Goal: Check status: Check status

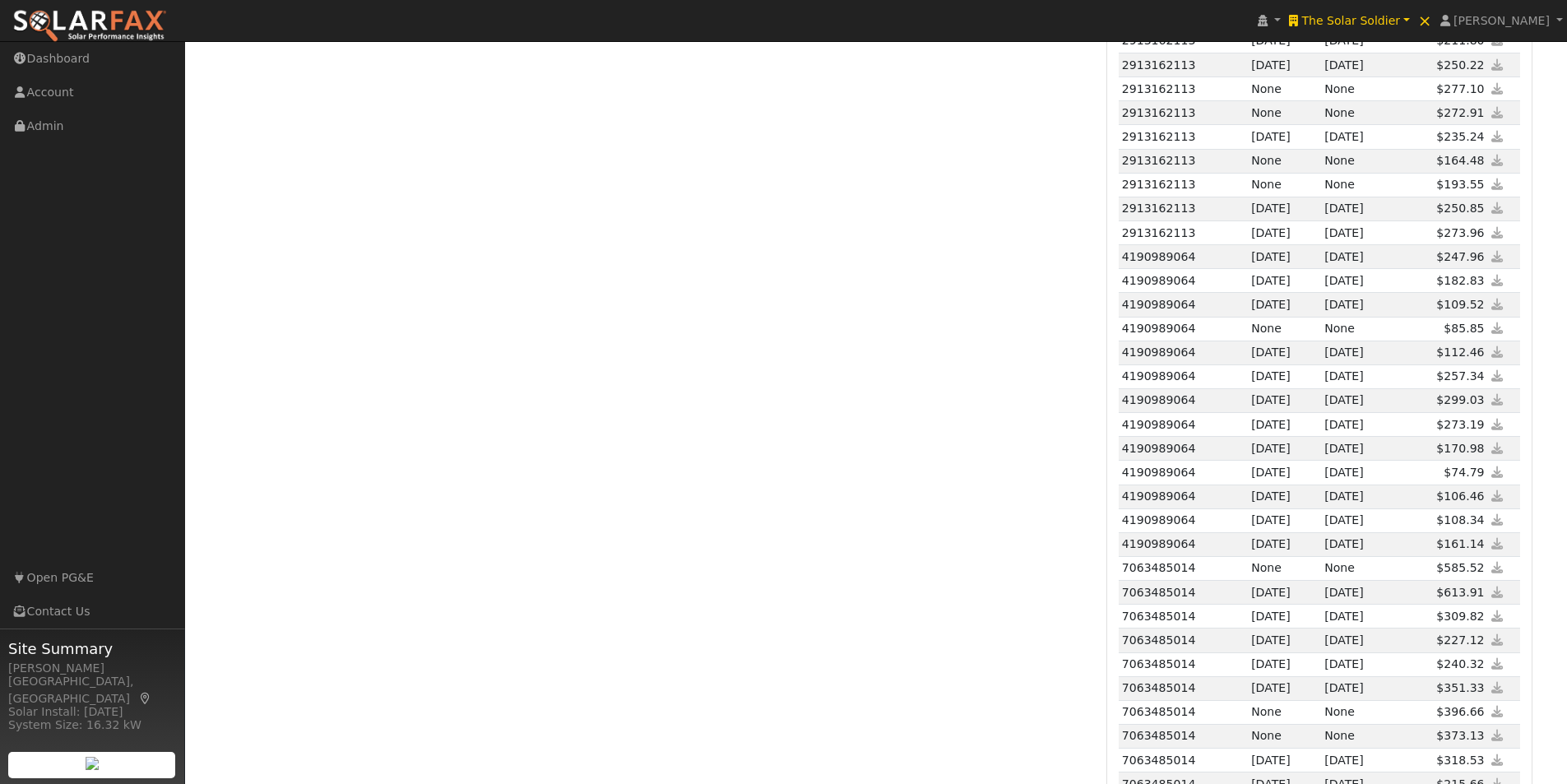
scroll to position [2400, 0]
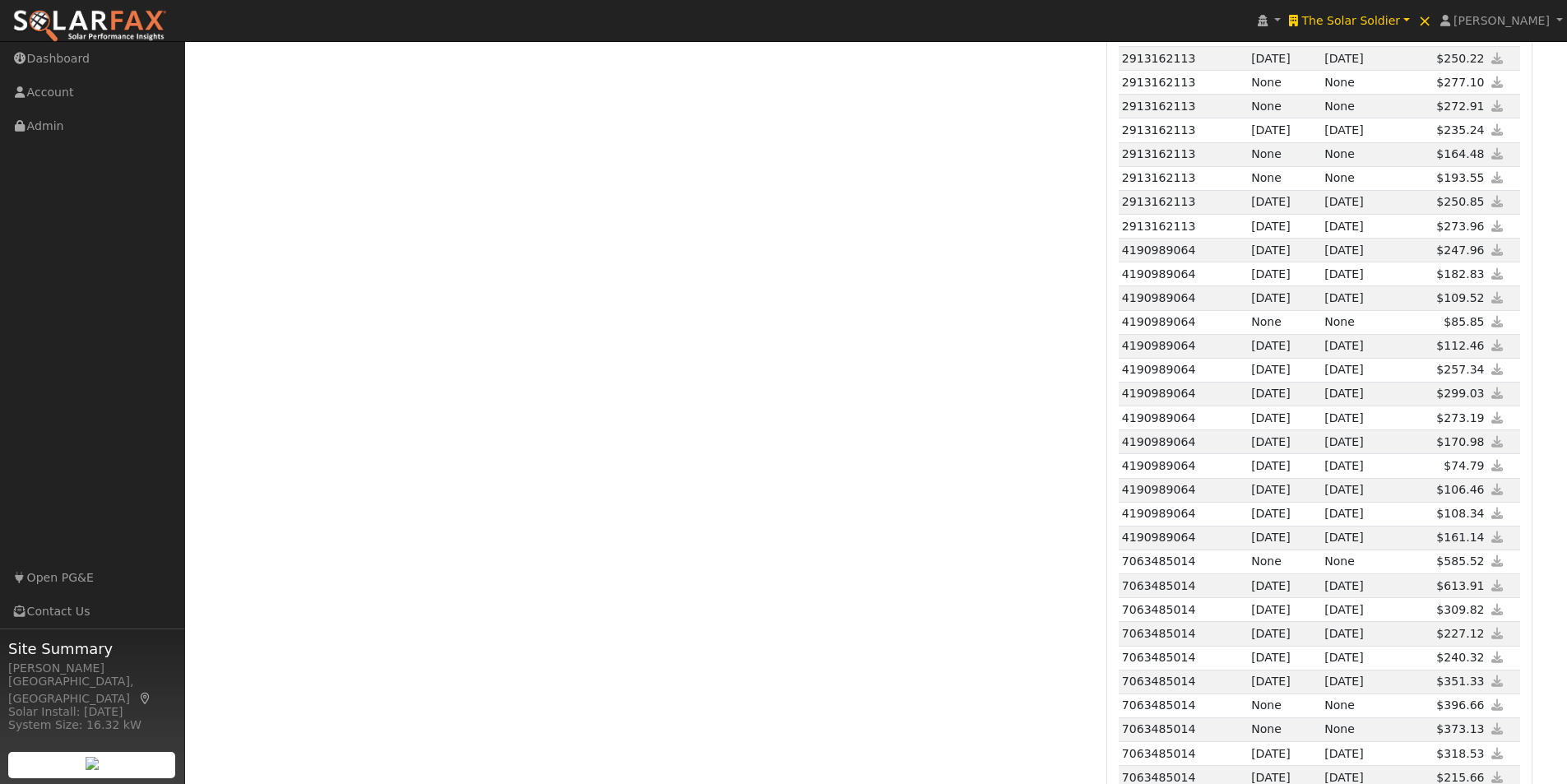
click at [1497, 627] on icon at bounding box center [1498, 633] width 15 height 12
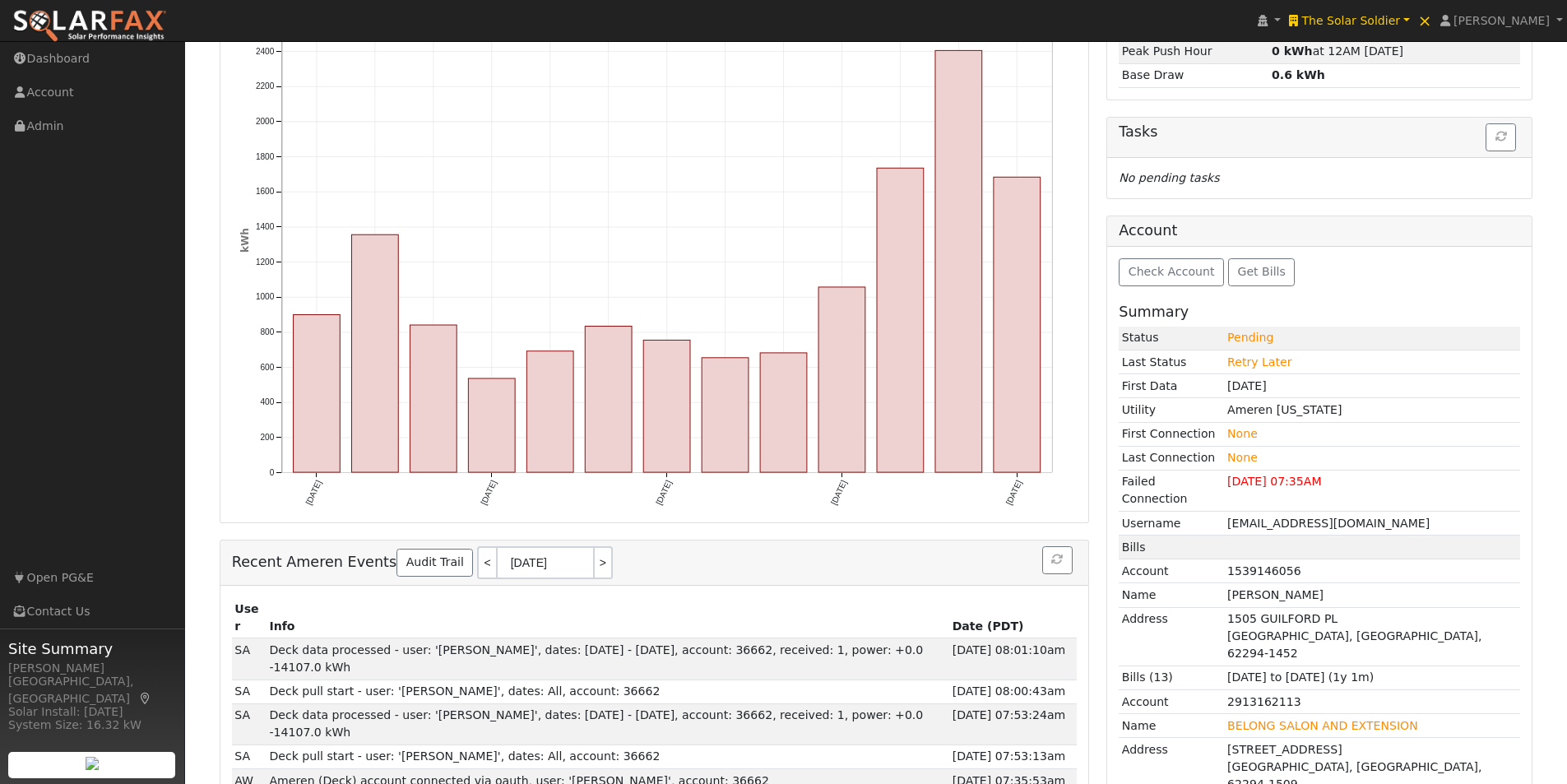
scroll to position [261, 0]
click at [1174, 274] on span "Check Account" at bounding box center [1172, 273] width 86 height 13
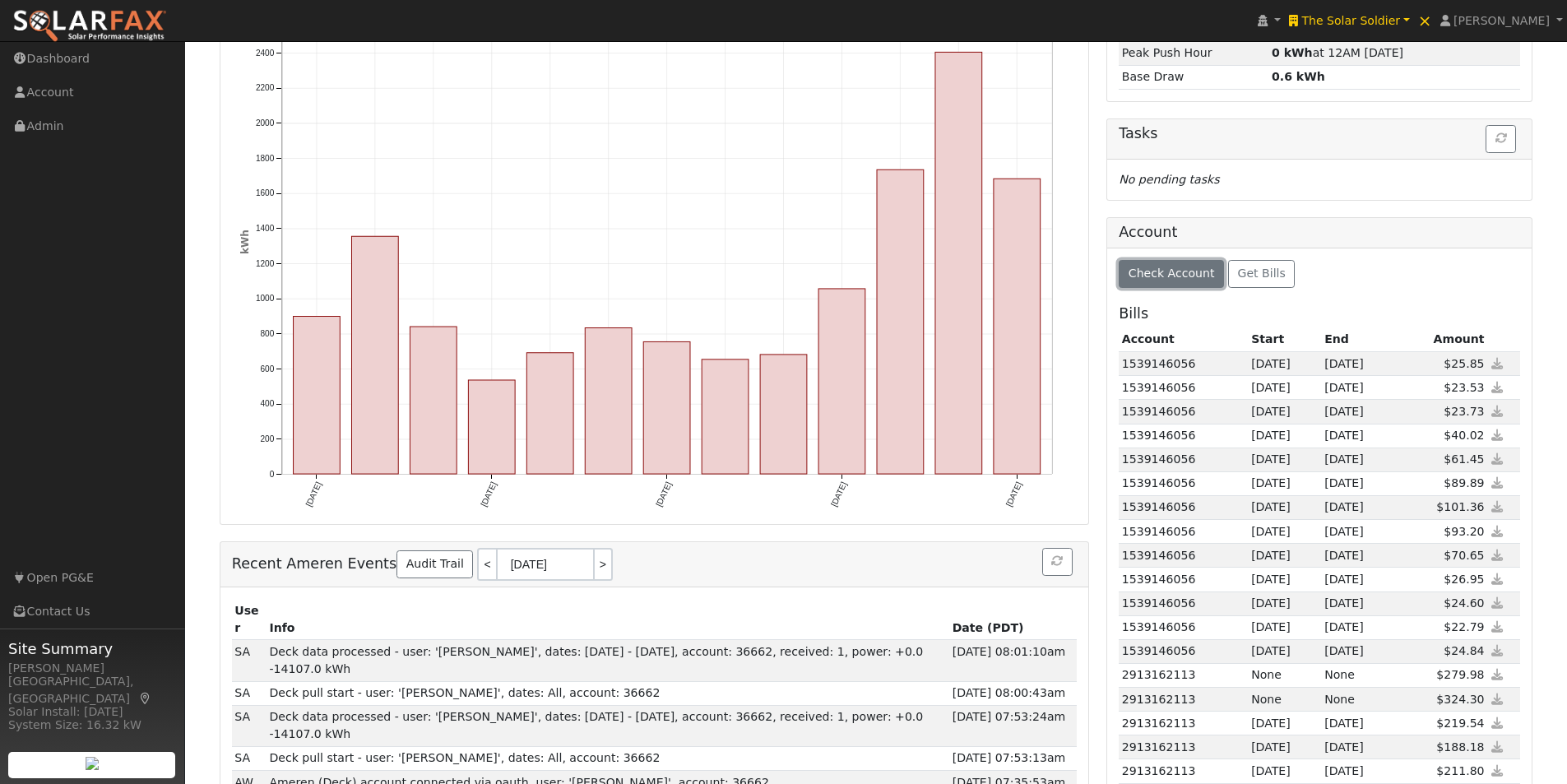
click at [1165, 273] on span "Check Account" at bounding box center [1172, 273] width 86 height 13
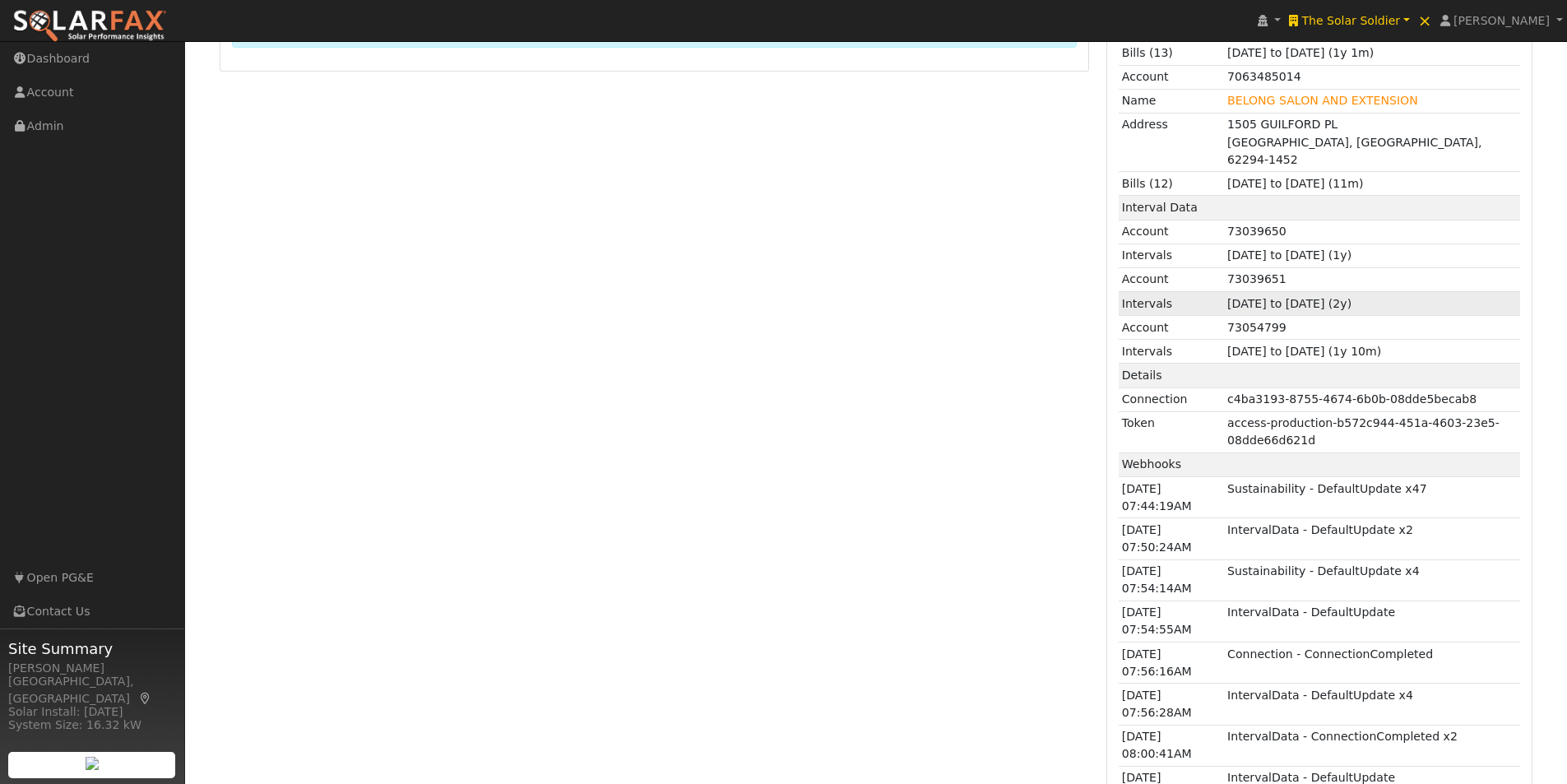
scroll to position [1141, 0]
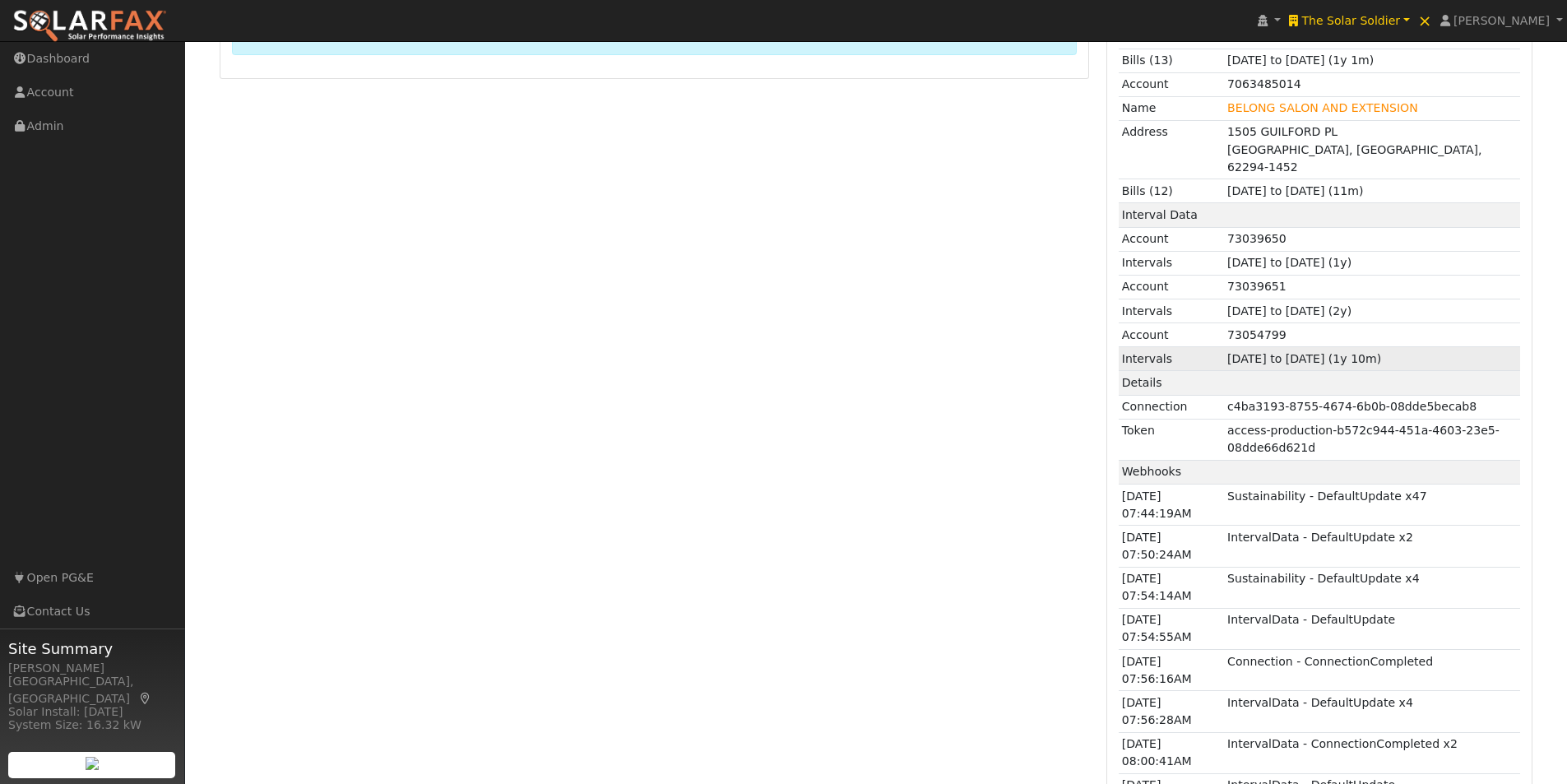
drag, startPoint x: 1123, startPoint y: 128, endPoint x: 1463, endPoint y: 276, distance: 370.8
click at [1463, 371] on tbody "Interval Data Account 73039650 Intervals [DATE] to [DATE] (1y) Account 73039651…" at bounding box center [1319, 415] width 401 height 89
copy tbody "Interval Data Account 73039650 Intervals [DATE] to [DATE] (1y) Account 73039651…"
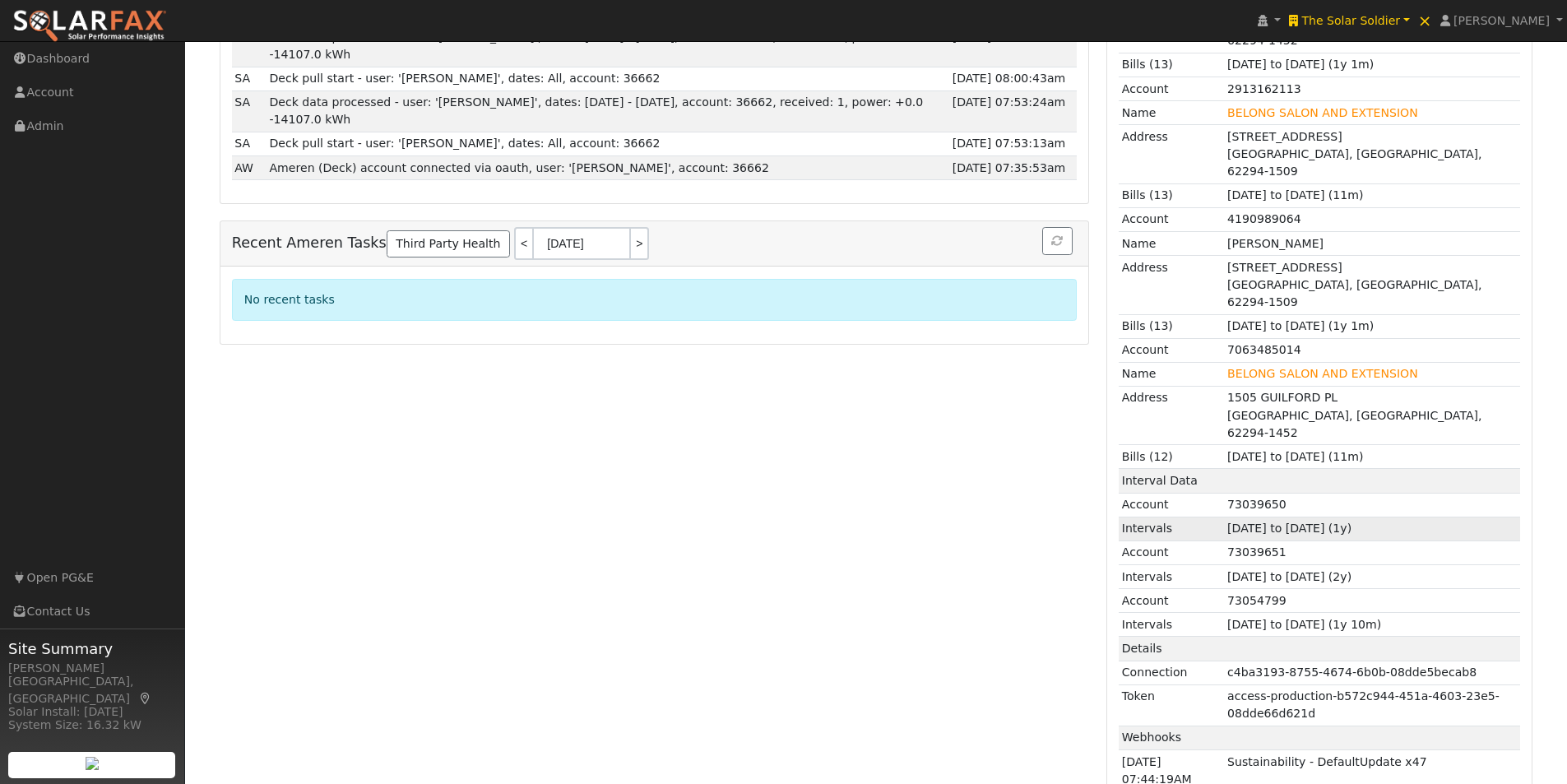
scroll to position [904, 0]
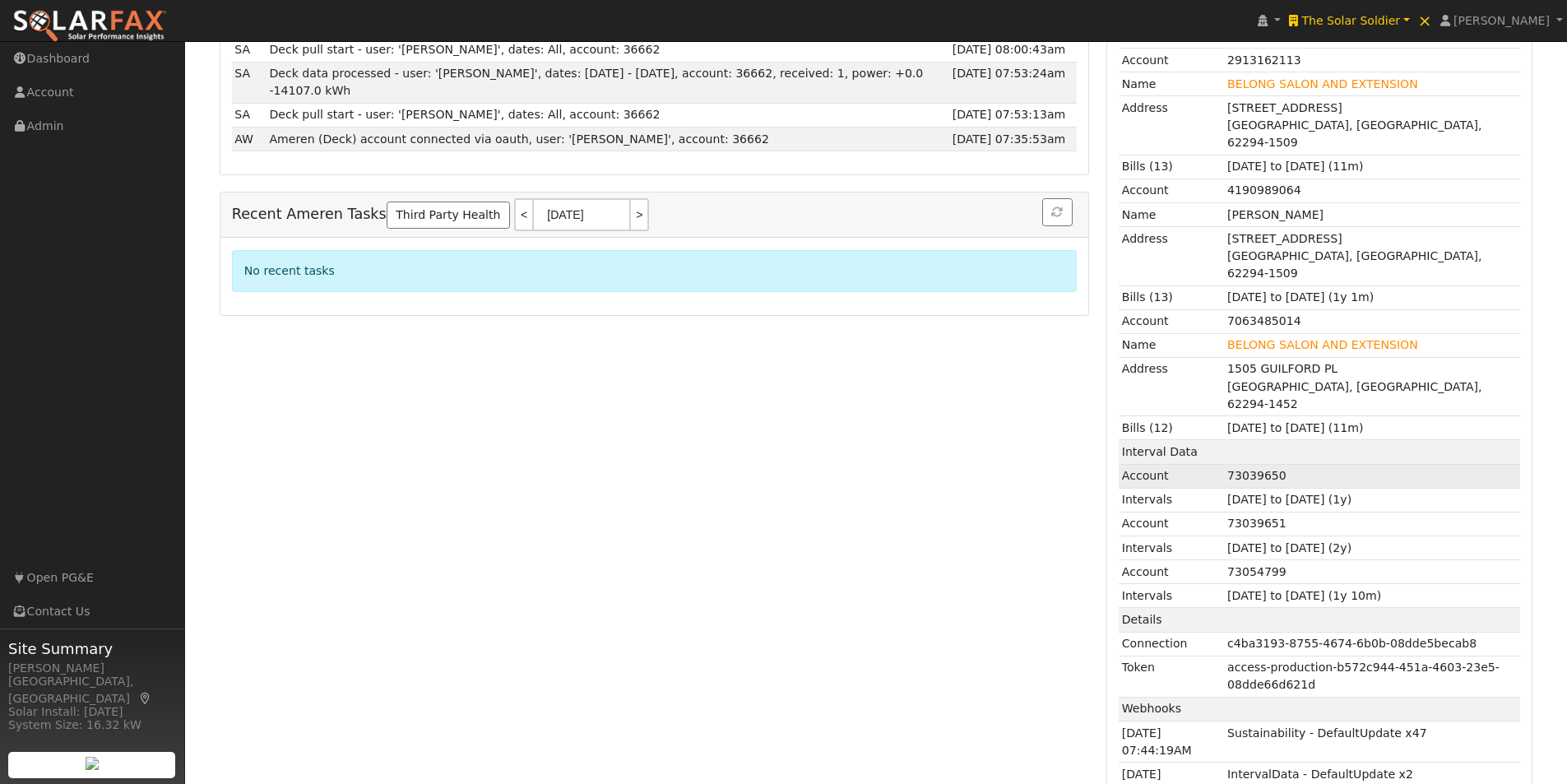
click at [1516, 464] on td "73039650" at bounding box center [1373, 476] width 296 height 24
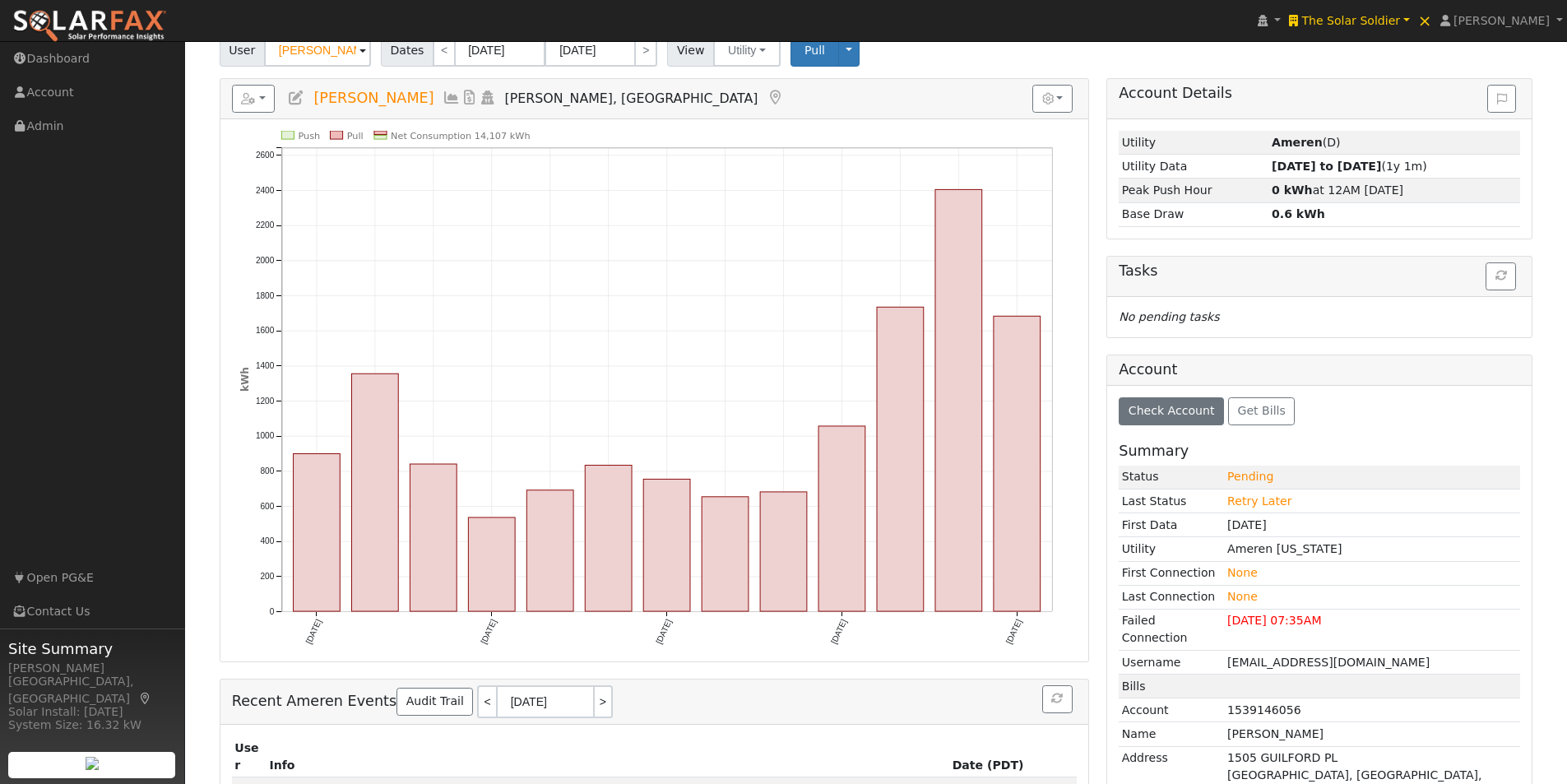
scroll to position [0, 0]
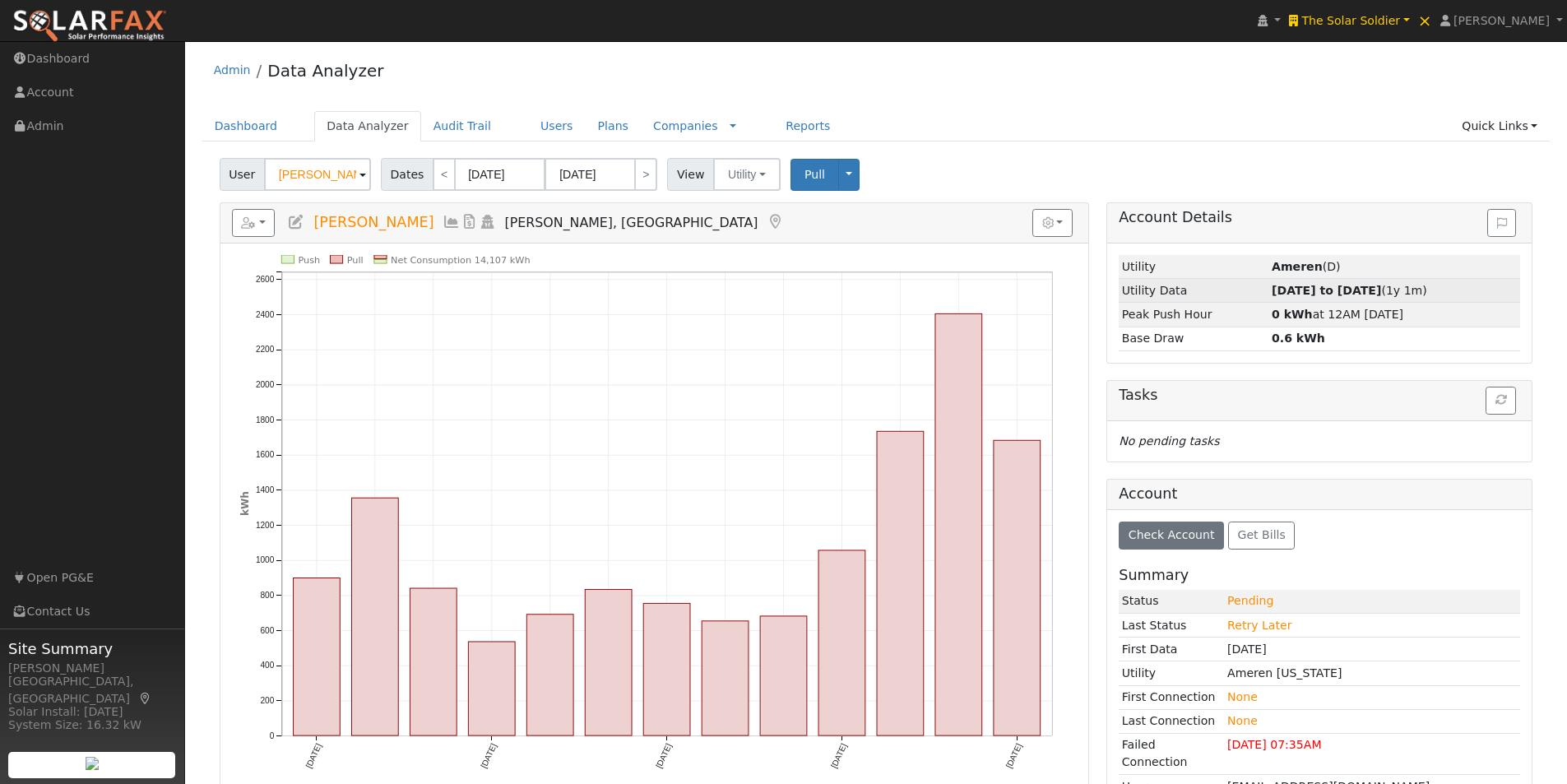
drag, startPoint x: 1122, startPoint y: 265, endPoint x: 1418, endPoint y: 275, distance: 296.2
click at [1440, 292] on tbody "Utility Ameren (D) Utility Data [DATE] to [DATE] (1y 1m) Peak Push Hour 0 kWh a…" at bounding box center [1319, 303] width 401 height 96
copy tbody "Utility Ameren (D) Utility Data [DATE] to [DATE] (1y 1m)"
